Goal: Task Accomplishment & Management: Use online tool/utility

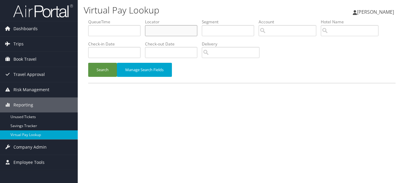
click at [172, 27] on input "text" at bounding box center [171, 30] width 52 height 11
paste input "JTNNGU"
click at [88, 63] on button "Search" at bounding box center [102, 70] width 29 height 14
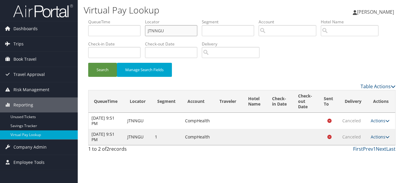
drag, startPoint x: 179, startPoint y: 31, endPoint x: 103, endPoint y: 31, distance: 75.7
click at [120, 19] on ul "QueueTime Locator JTNNGU Segment Account Traveler Hotel Name Check-in Date Chec…" at bounding box center [242, 19] width 308 height 0
paste input "SOFFOL"
click at [88, 63] on button "Search" at bounding box center [102, 70] width 29 height 14
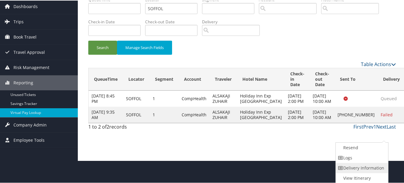
click at [370, 167] on link "Delivery Information" at bounding box center [361, 167] width 51 height 10
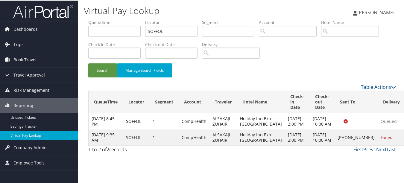
scroll to position [5, 0]
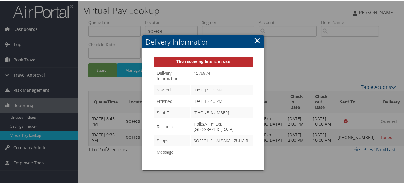
click at [255, 36] on link "×" at bounding box center [257, 40] width 7 height 12
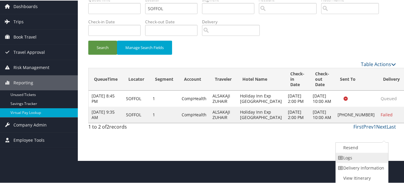
click at [373, 161] on link "Logs" at bounding box center [361, 157] width 51 height 10
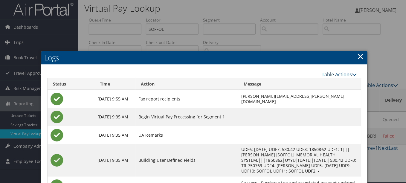
scroll to position [0, 0]
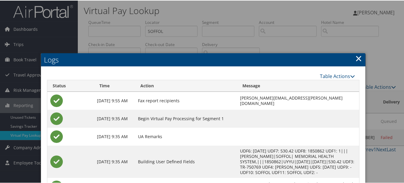
click at [355, 59] on link "×" at bounding box center [358, 58] width 7 height 12
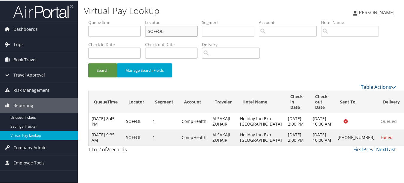
drag, startPoint x: 176, startPoint y: 29, endPoint x: 104, endPoint y: 22, distance: 72.4
click at [104, 19] on ul "QueueTime Locator SOFFOL Segment Account Traveler Hotel Name Check-in Date Chec…" at bounding box center [242, 19] width 308 height 0
paste input "AMQEPS"
click at [88, 63] on button "Search" at bounding box center [102, 70] width 29 height 14
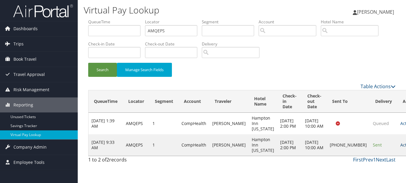
click at [401, 148] on link "Actions" at bounding box center [410, 145] width 19 height 6
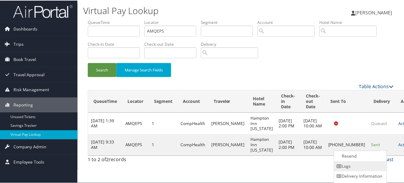
scroll to position [9, 0]
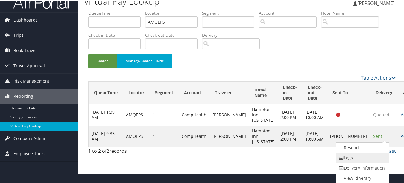
click at [379, 155] on link "Logs" at bounding box center [361, 157] width 51 height 10
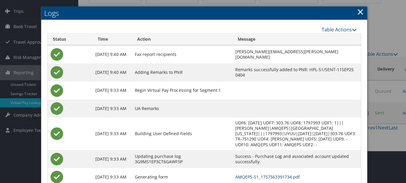
scroll to position [0, 0]
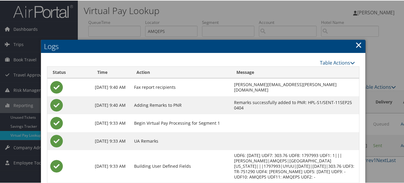
click at [356, 44] on link "×" at bounding box center [358, 44] width 7 height 12
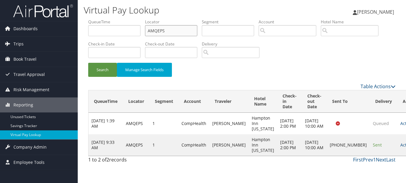
drag, startPoint x: 190, startPoint y: 32, endPoint x: 123, endPoint y: 32, distance: 67.3
click at [123, 19] on ul "QueueTime Locator AMQEPS Segment Account Traveler Hotel Name Check-in Date Chec…" at bounding box center [242, 19] width 308 height 0
paste input "SGCSNP"
type input "SGCSNP"
click at [88, 63] on button "Search" at bounding box center [102, 70] width 29 height 14
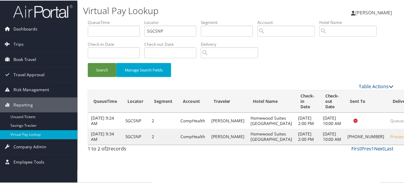
scroll to position [9, 0]
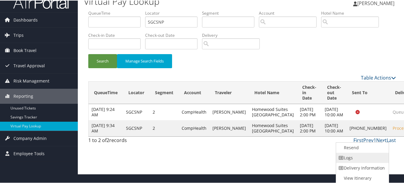
click at [378, 156] on link "Logs" at bounding box center [361, 157] width 51 height 10
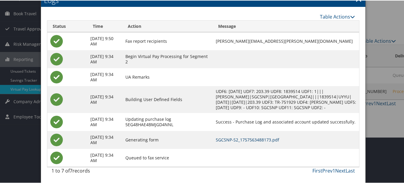
scroll to position [51, 0]
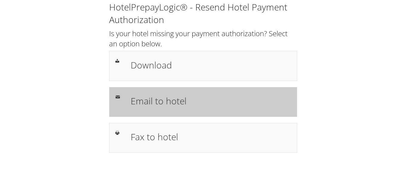
click at [196, 96] on h1 "Email to hotel" at bounding box center [211, 100] width 160 height 13
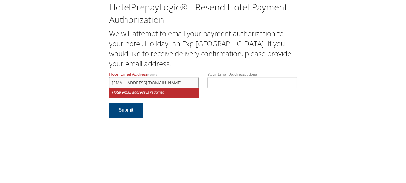
type input "hiexpress.southbend.south@gmail.com"
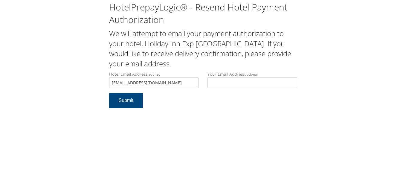
click at [201, 139] on div "HotelPrepayLogic® - Resend Hotel Payment Authorization We will attempt to email…" at bounding box center [203, 91] width 406 height 183
click at [127, 102] on button "Submit" at bounding box center [126, 100] width 34 height 15
click at [197, 82] on div "Hotel Email Address required [EMAIL_ADDRESS][DOMAIN_NAME] Hotel email address i…" at bounding box center [154, 82] width 99 height 22
drag, startPoint x: 193, startPoint y: 83, endPoint x: 64, endPoint y: 80, distance: 129.0
click at [64, 80] on div "HotelPrepayLogic® - Resend Hotel Payment Authorization We will attempt to email…" at bounding box center [203, 57] width 394 height 114
